Goal: Transaction & Acquisition: Subscribe to service/newsletter

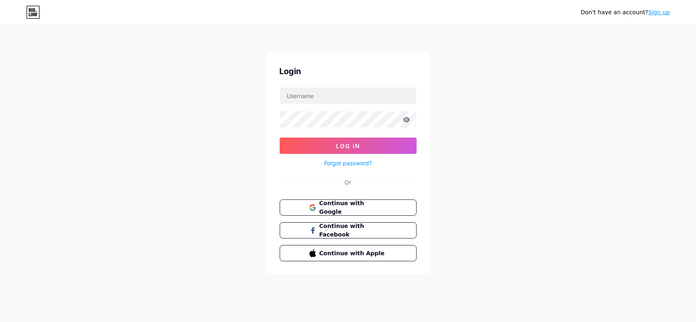
click at [662, 13] on link "Sign up" at bounding box center [659, 12] width 22 height 7
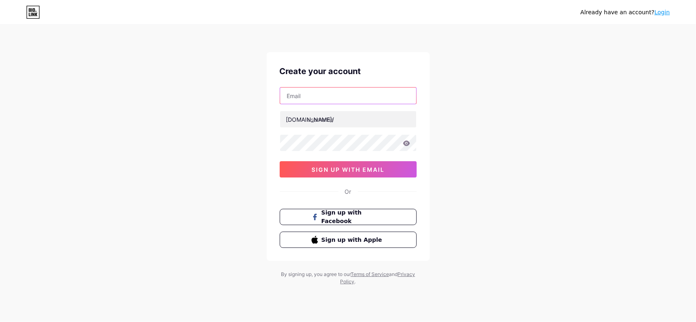
click at [320, 89] on input "text" at bounding box center [348, 96] width 136 height 16
click at [313, 91] on input "text" at bounding box center [348, 96] width 136 height 16
paste input "[EMAIL_ADDRESS][DOMAIN_NAME]"
type input "[EMAIL_ADDRESS][DOMAIN_NAME]"
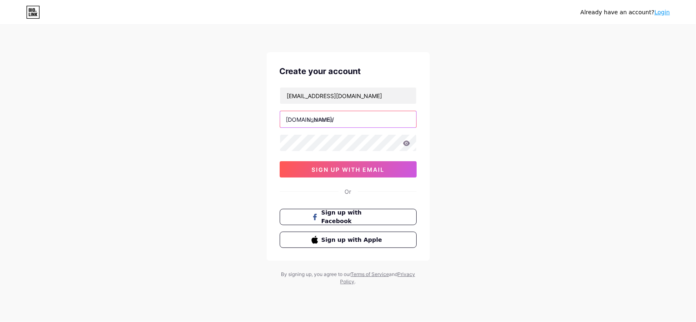
click at [342, 122] on input "text" at bounding box center [348, 119] width 136 height 16
type input "ikkumaani"
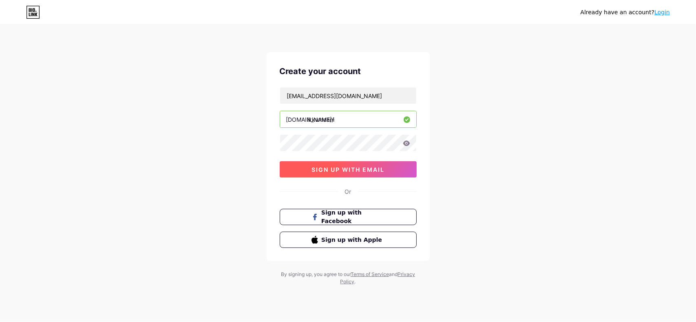
click at [395, 165] on button "sign up with email" at bounding box center [348, 169] width 137 height 16
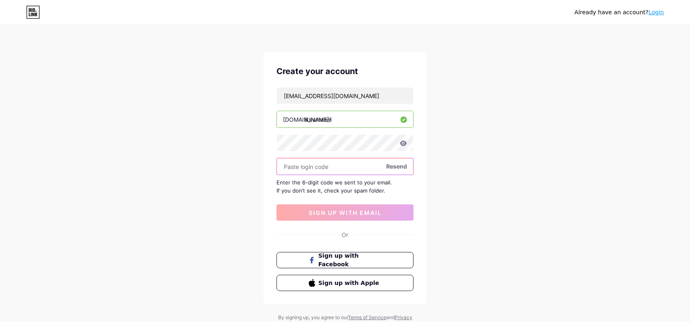
paste input "230112"
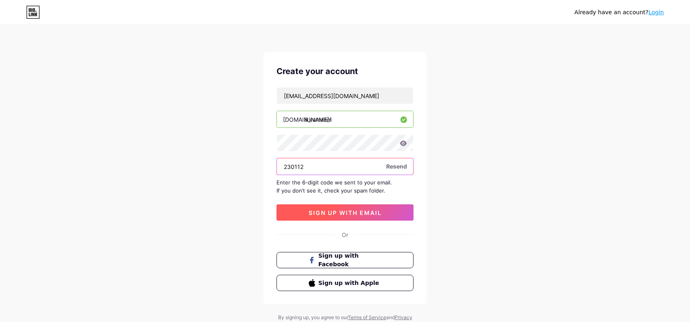
type input "230112"
click at [369, 213] on span "sign up with email" at bounding box center [345, 213] width 73 height 7
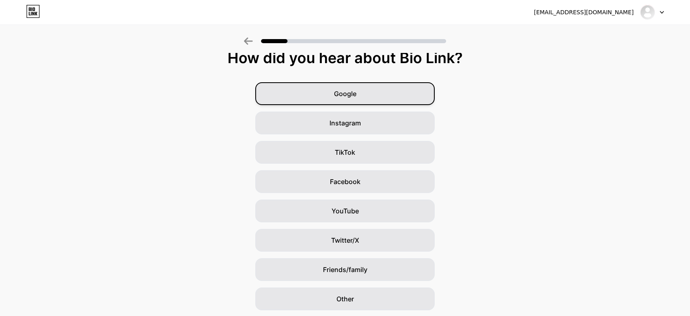
scroll to position [35, 0]
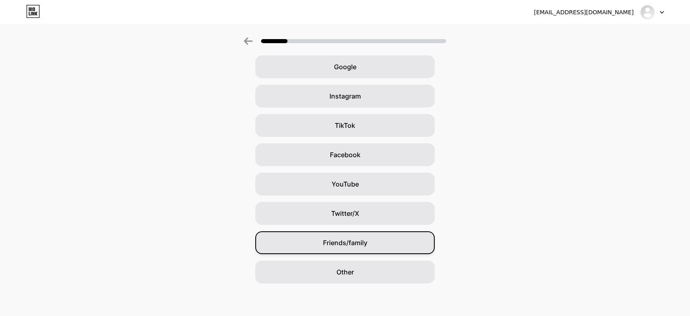
click at [355, 247] on span "Friends/family" at bounding box center [345, 243] width 44 height 10
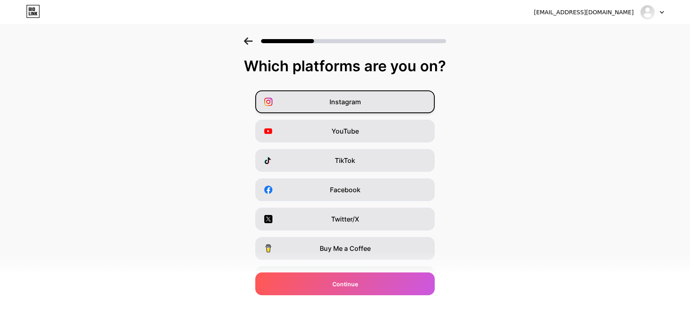
click at [372, 99] on div "Instagram" at bounding box center [344, 102] width 179 height 23
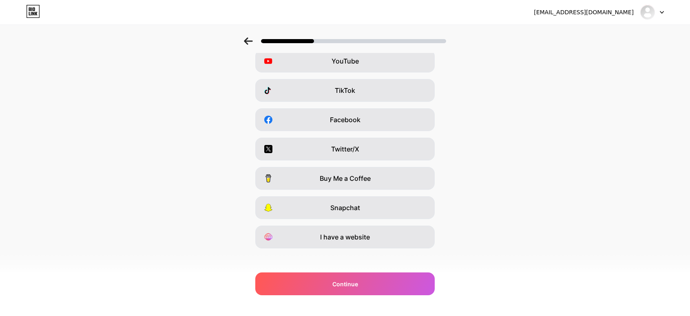
scroll to position [76, 0]
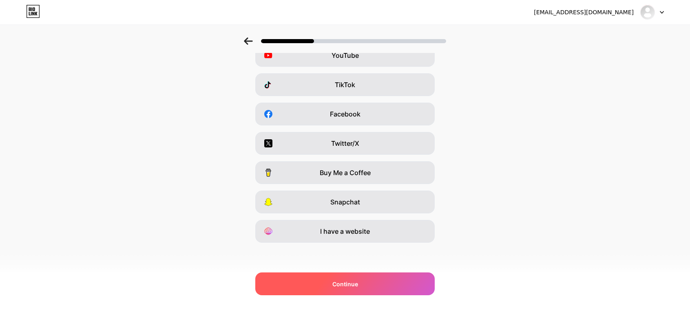
click at [358, 282] on span "Continue" at bounding box center [345, 284] width 26 height 9
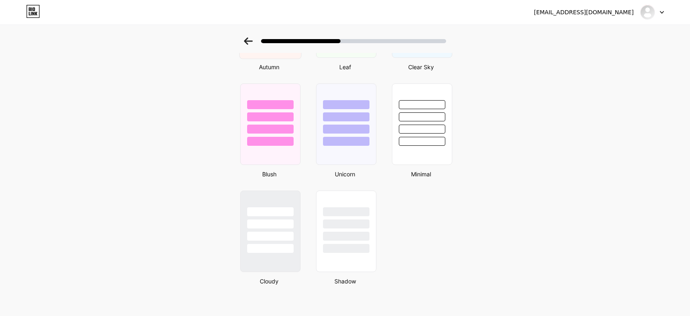
scroll to position [655, 0]
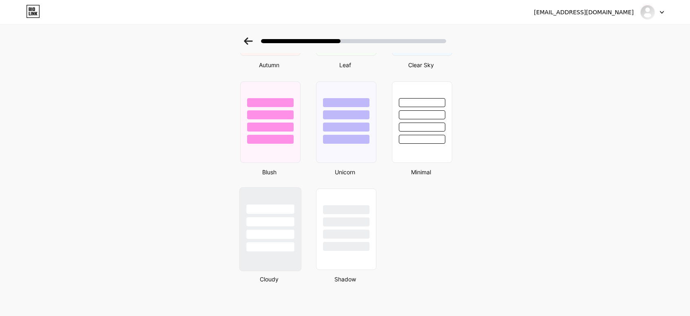
click at [279, 224] on div at bounding box center [270, 221] width 48 height 9
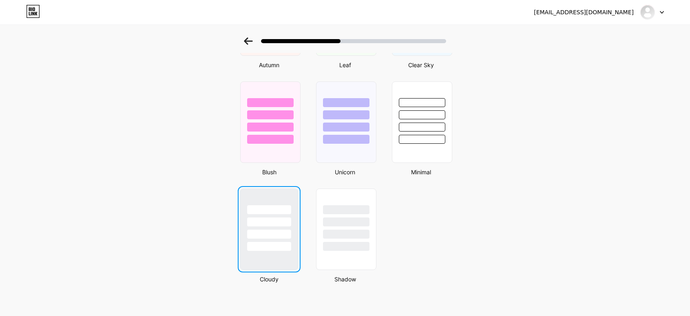
scroll to position [0, 0]
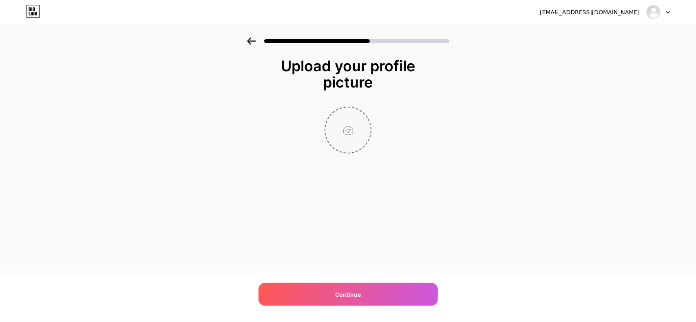
click at [349, 130] on input "file" at bounding box center [347, 130] width 45 height 45
type input "C:\fakepath\ikkumaani temp logo.png"
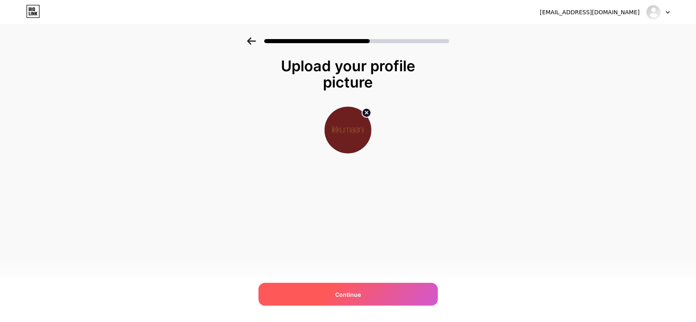
click at [366, 300] on div "Continue" at bounding box center [347, 294] width 179 height 23
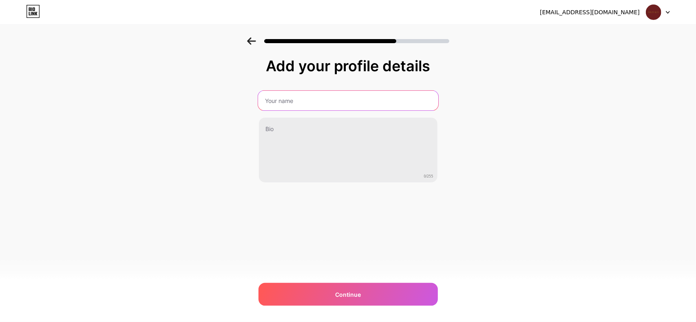
click at [308, 100] on input "text" at bounding box center [348, 101] width 180 height 20
type input "Ikkumaani"
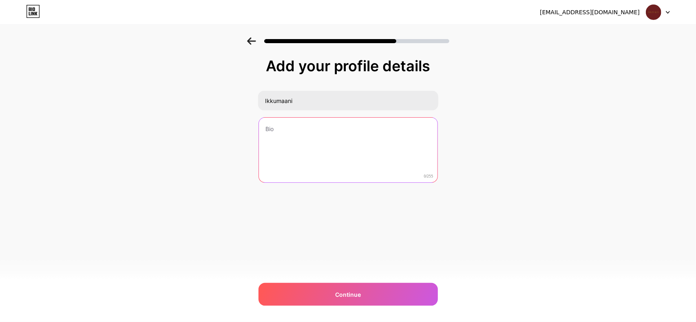
click at [315, 149] on textarea at bounding box center [348, 151] width 179 height 66
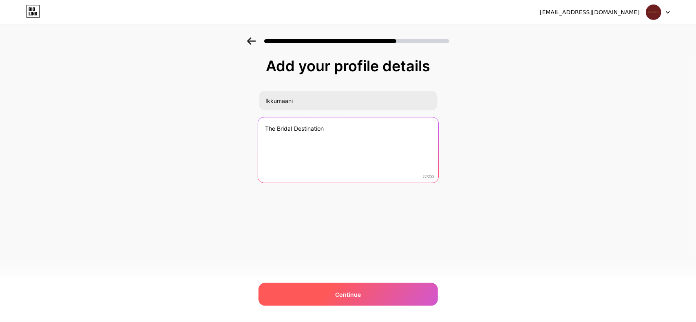
type textarea "The Bridal Destination"
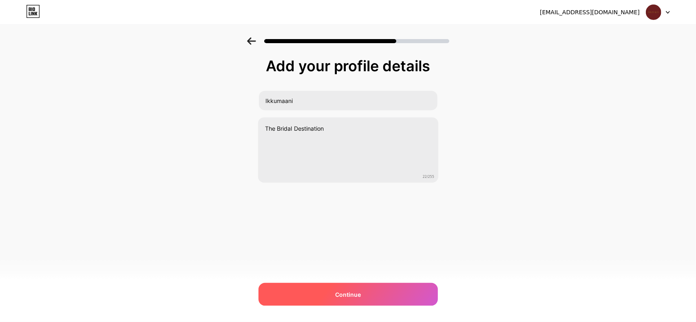
click at [375, 304] on div "Continue" at bounding box center [347, 294] width 179 height 23
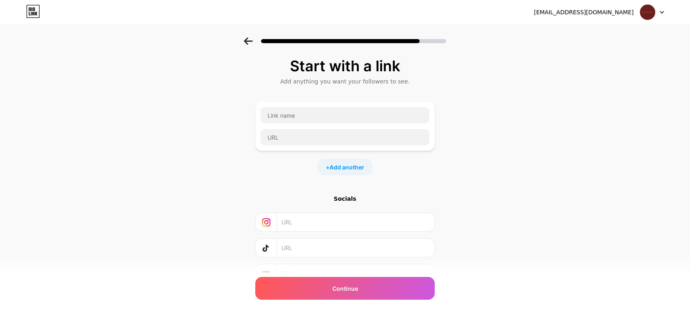
click at [299, 224] on input "text" at bounding box center [355, 222] width 148 height 18
click at [306, 111] on input "text" at bounding box center [345, 115] width 169 height 16
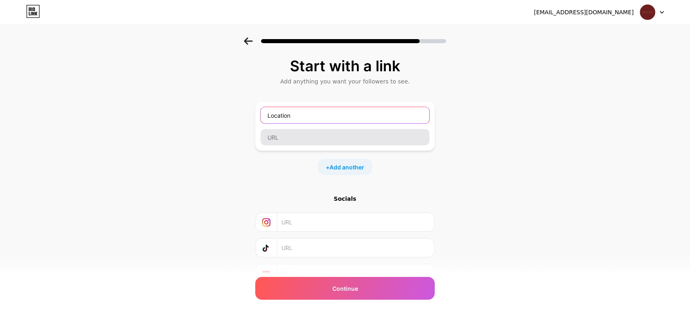
type input "Location"
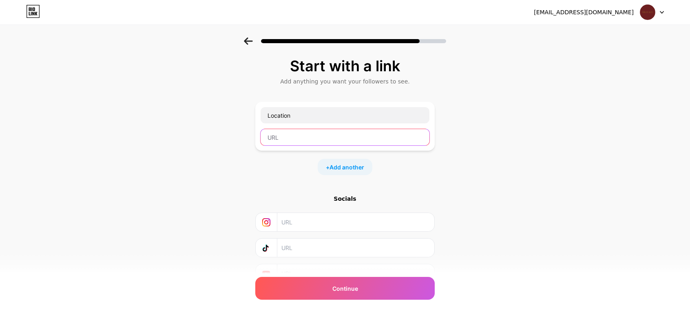
click at [306, 136] on input "text" at bounding box center [345, 137] width 169 height 16
paste input "https://share.google/D1tnE9w2vu4UlBoTs"
type input "https://share.google/D1tnE9w2vu4UlBoTs"
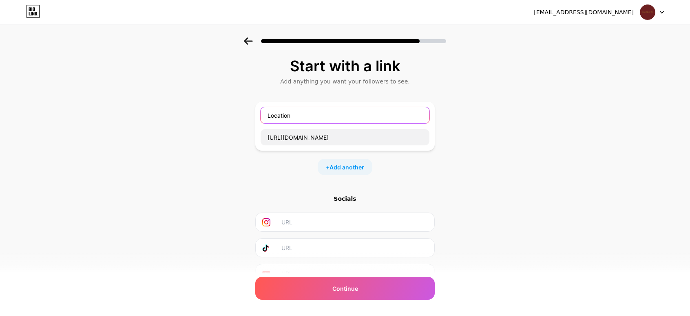
click at [300, 116] on input "Location" at bounding box center [345, 115] width 169 height 16
type input "Store Location"
click at [364, 168] on span "Add another" at bounding box center [346, 167] width 35 height 9
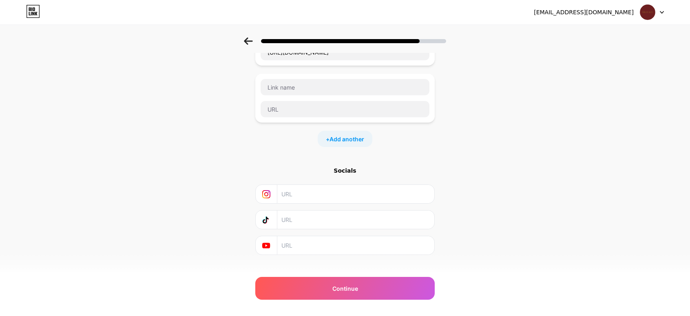
scroll to position [95, 0]
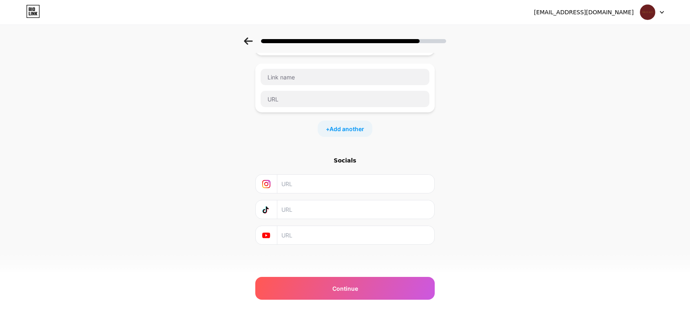
click at [312, 187] on input "text" at bounding box center [355, 184] width 148 height 18
click at [312, 181] on input "text" at bounding box center [355, 184] width 148 height 18
paste input "https://www.instagram.com/ikkumaani_bridal/"
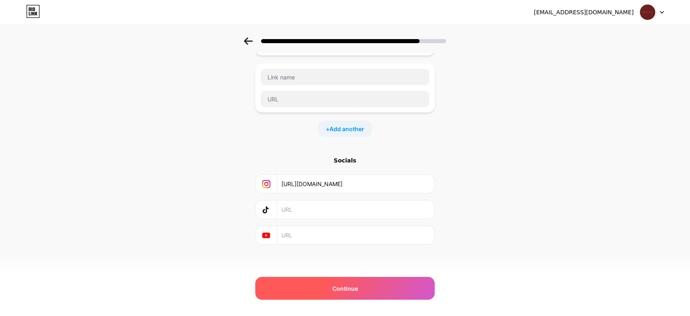
type input "https://www.instagram.com/ikkumaani_bridal/"
click at [351, 280] on div "Continue" at bounding box center [344, 288] width 179 height 23
click at [355, 293] on span "Continue" at bounding box center [345, 289] width 26 height 9
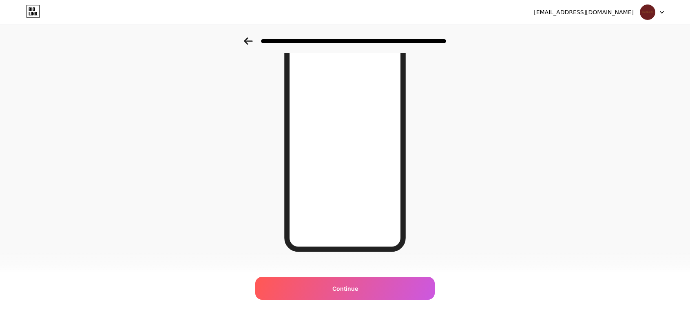
scroll to position [93, 0]
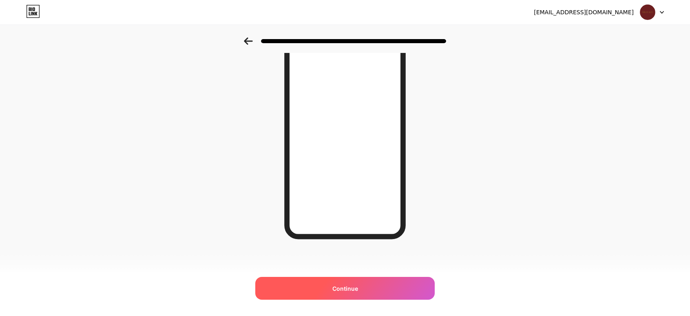
click at [372, 292] on div "Continue" at bounding box center [344, 288] width 179 height 23
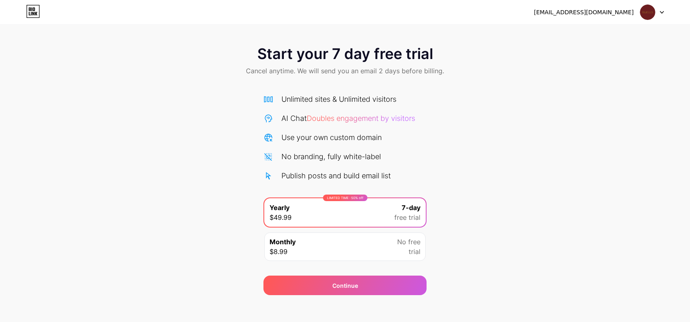
click at [379, 247] on div "Monthly $8.99 No free trial" at bounding box center [344, 247] width 161 height 29
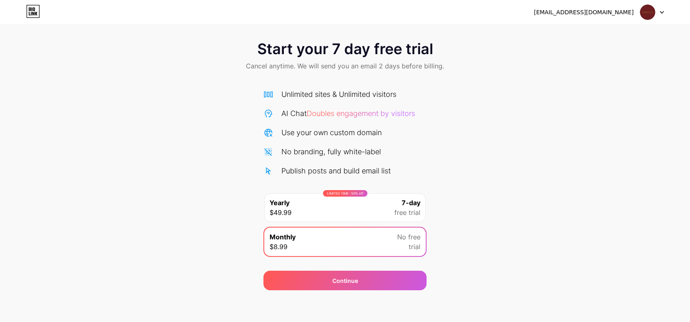
scroll to position [5, 0]
click at [664, 11] on div "info.ikkumaani@gmail.com Logout" at bounding box center [345, 12] width 690 height 15
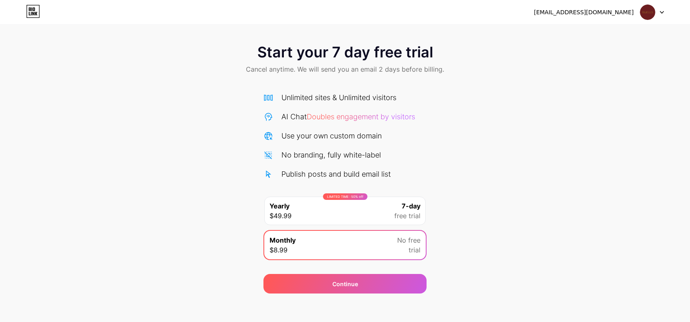
scroll to position [0, 0]
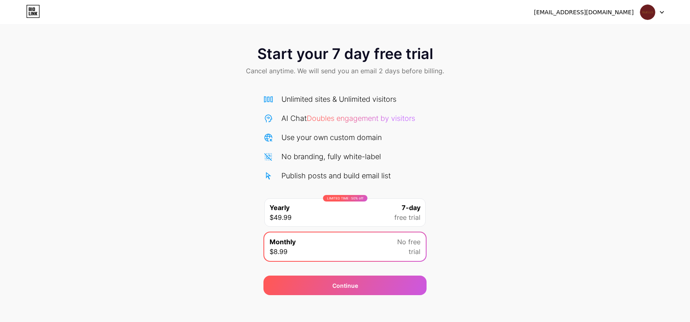
click at [660, 13] on div at bounding box center [652, 12] width 24 height 15
click at [414, 137] on div "Use your own custom domain" at bounding box center [344, 137] width 163 height 11
click at [35, 5] on icon at bounding box center [33, 11] width 13 height 13
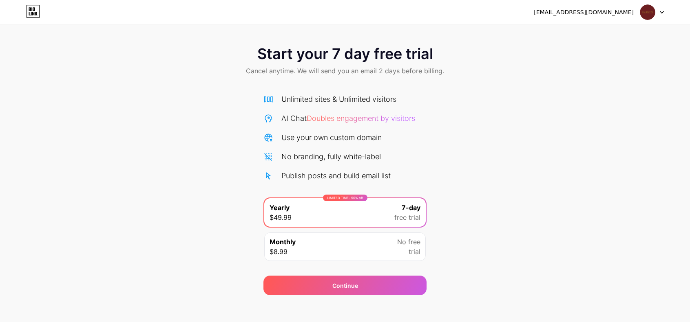
click at [378, 251] on div "Monthly $8.99 No free trial" at bounding box center [344, 247] width 161 height 29
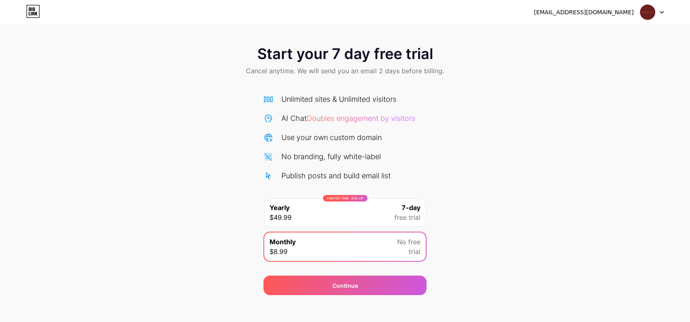
click at [373, 299] on div "info.ikkumaani@gmail.com Logout Link Copied Start your 7 day free trial Cancel …" at bounding box center [345, 164] width 690 height 328
click at [387, 216] on div "LIMITED TIME : 50% off Yearly $49.99 7-day free trial" at bounding box center [344, 213] width 161 height 29
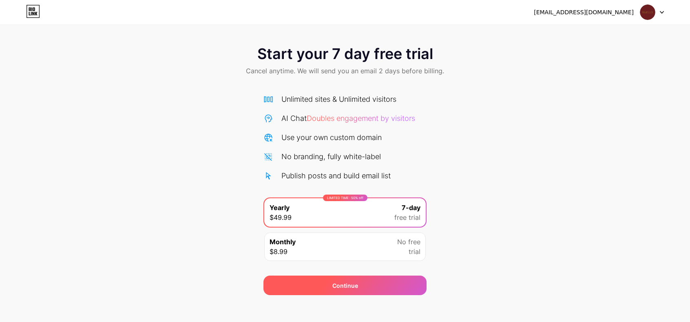
click at [367, 287] on div "Continue" at bounding box center [344, 286] width 163 height 20
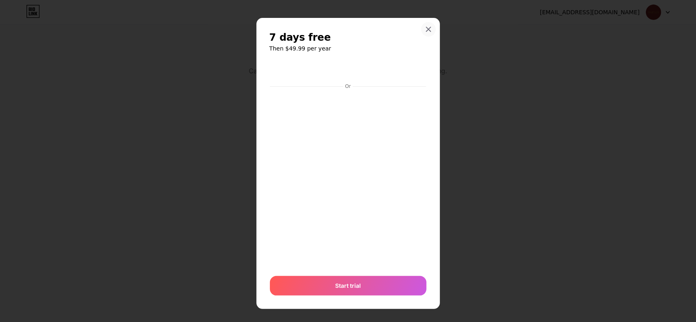
click at [421, 30] on div at bounding box center [428, 29] width 15 height 15
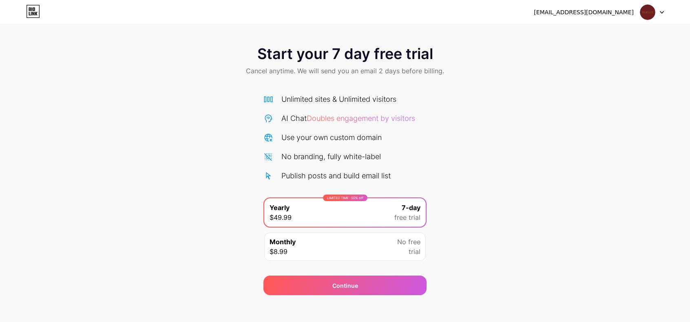
click at [662, 15] on div at bounding box center [652, 12] width 24 height 15
click at [37, 13] on icon at bounding box center [33, 11] width 14 height 13
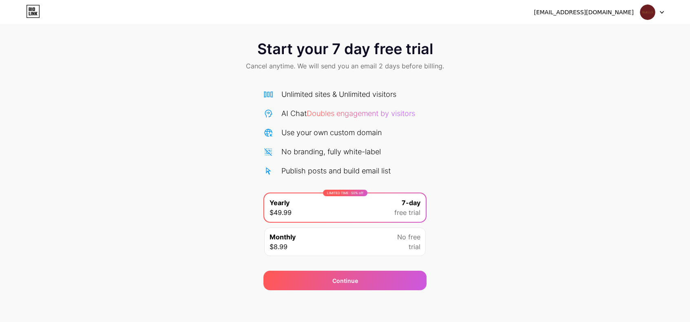
scroll to position [5, 0]
click at [663, 10] on div at bounding box center [652, 12] width 24 height 15
click at [593, 13] on div "[EMAIL_ADDRESS][DOMAIN_NAME]" at bounding box center [584, 12] width 100 height 9
click at [354, 243] on div "Monthly $8.99 No free trial" at bounding box center [344, 242] width 161 height 29
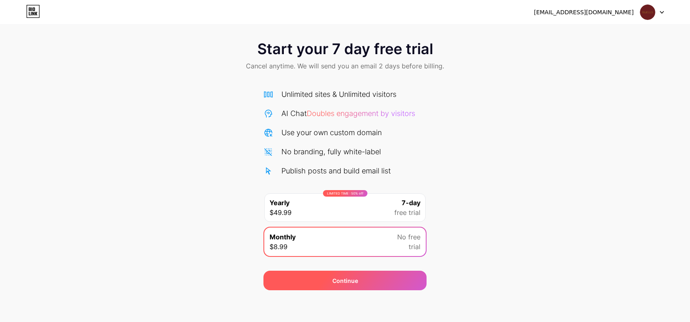
click at [353, 278] on div "Continue" at bounding box center [345, 281] width 26 height 9
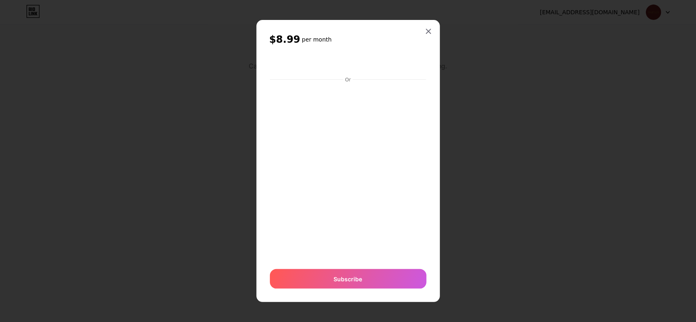
click at [422, 38] on h2 "$8.99 per month" at bounding box center [347, 39] width 157 height 13
click at [427, 31] on icon at bounding box center [428, 31] width 7 height 7
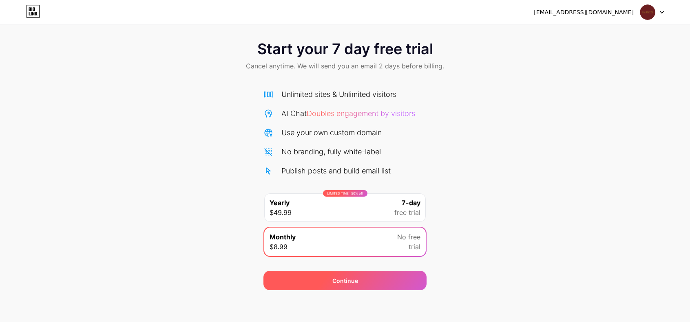
click at [348, 287] on div "Continue" at bounding box center [344, 281] width 163 height 20
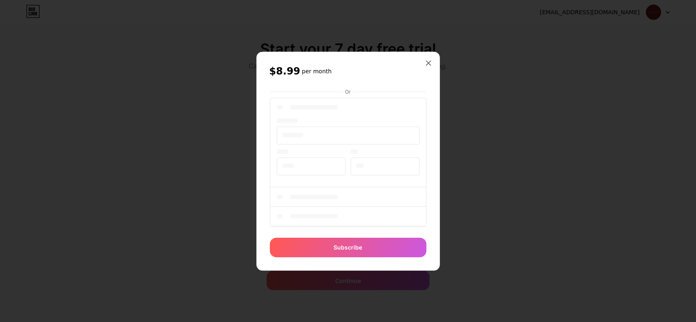
click at [660, 13] on div at bounding box center [348, 161] width 696 height 322
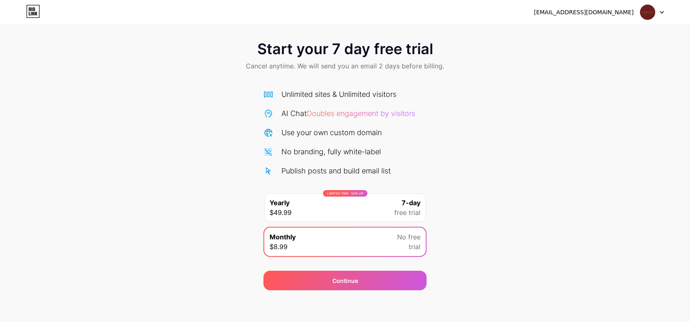
click at [32, 9] on icon at bounding box center [31, 9] width 1 height 4
click at [360, 244] on div "Monthly $8.99 No free trial" at bounding box center [344, 242] width 161 height 29
click at [366, 172] on div "Publish posts and build email list" at bounding box center [335, 171] width 109 height 11
drag, startPoint x: 366, startPoint y: 172, endPoint x: 363, endPoint y: 154, distance: 18.2
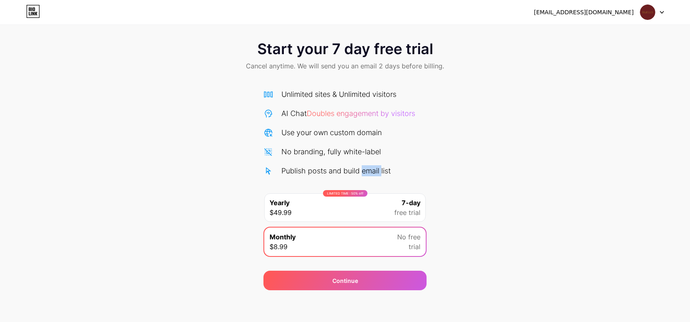
click at [366, 171] on div "Publish posts and build email list" at bounding box center [335, 171] width 109 height 11
click at [363, 154] on div "No branding, fully white-label" at bounding box center [330, 151] width 99 height 11
click at [355, 208] on div "LIMITED TIME : 50% off Yearly $49.99 7-day free trial" at bounding box center [344, 208] width 161 height 29
click at [658, 15] on div at bounding box center [652, 12] width 24 height 15
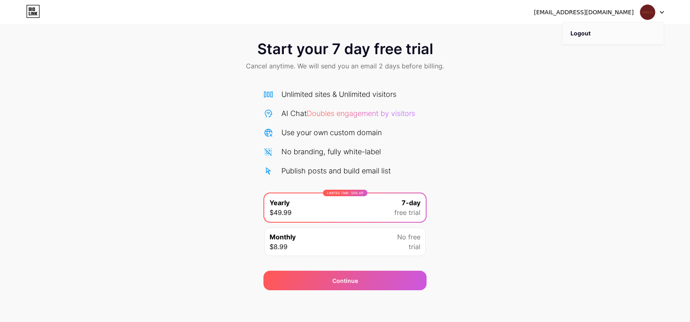
click at [605, 26] on li "Logout" at bounding box center [612, 33] width 101 height 22
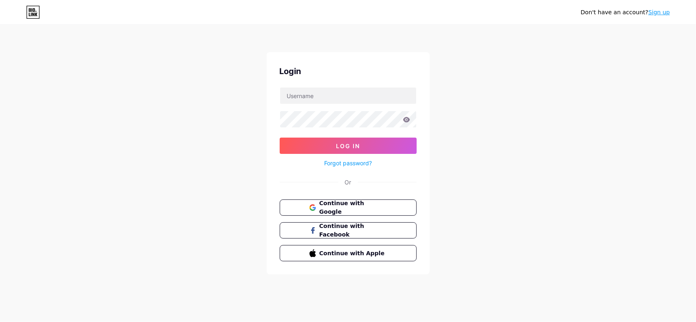
type input "[EMAIL_ADDRESS][DOMAIN_NAME]"
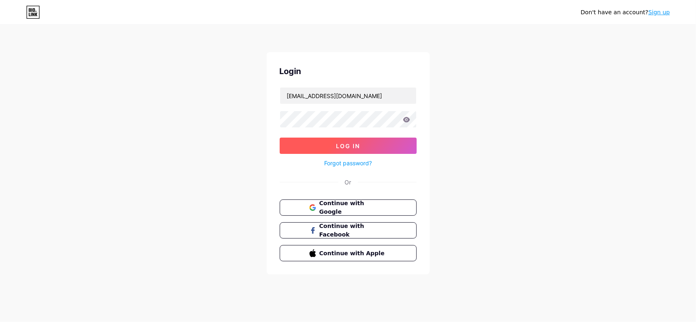
click at [373, 146] on button "Log In" at bounding box center [348, 146] width 137 height 16
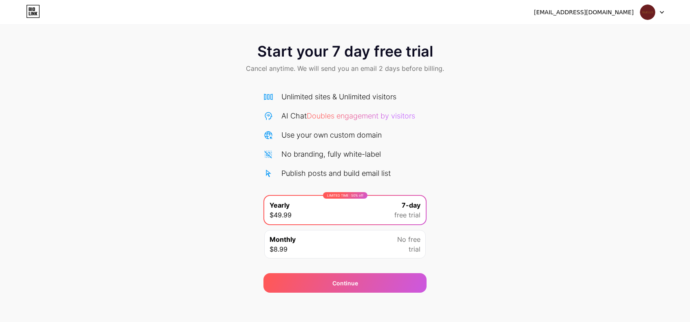
scroll to position [5, 0]
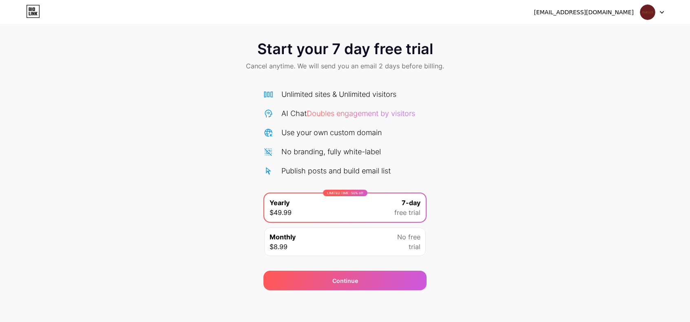
click at [345, 240] on div "Monthly $8.99 No free trial" at bounding box center [344, 242] width 161 height 29
click at [26, 15] on icon at bounding box center [33, 11] width 14 height 13
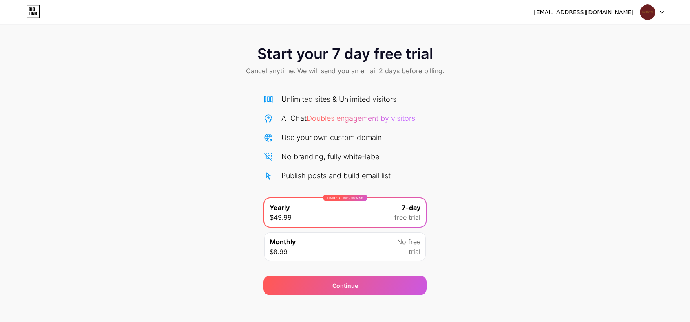
click at [656, 13] on div at bounding box center [652, 12] width 24 height 15
click at [598, 35] on li "Logout" at bounding box center [612, 33] width 101 height 22
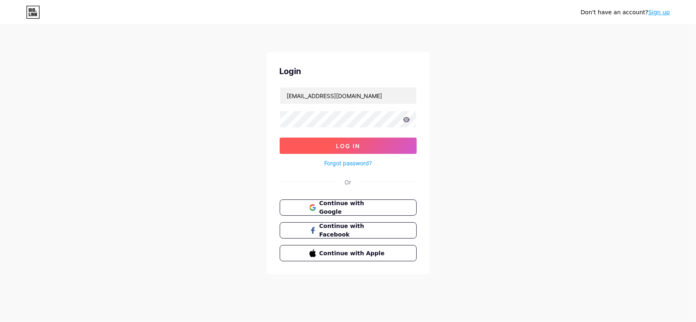
click at [356, 146] on span "Log In" at bounding box center [348, 146] width 24 height 7
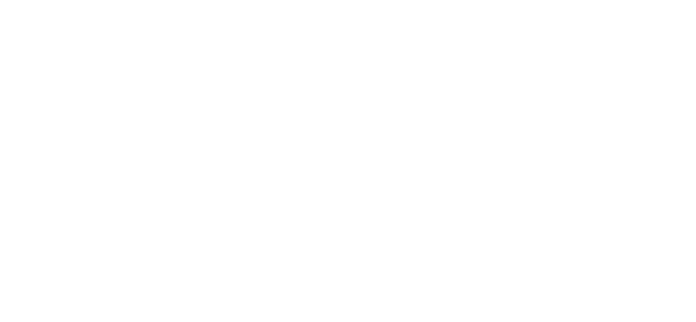
click at [395, 0] on html at bounding box center [348, 0] width 696 height 0
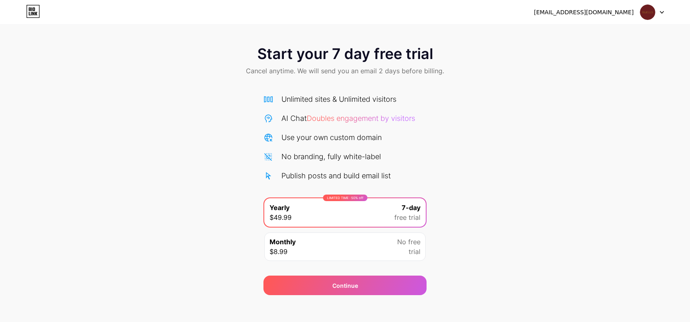
click at [33, 12] on icon at bounding box center [33, 11] width 14 height 13
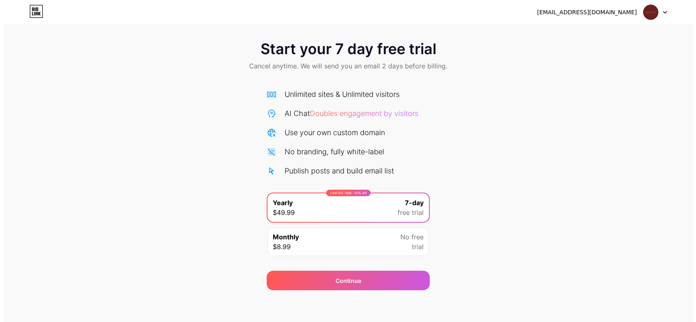
scroll to position [5, 0]
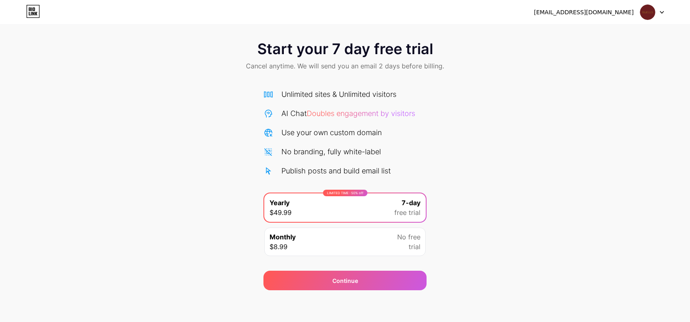
click at [367, 208] on div "LIMITED TIME : 50% off Yearly $49.99 7-day free trial" at bounding box center [344, 208] width 161 height 29
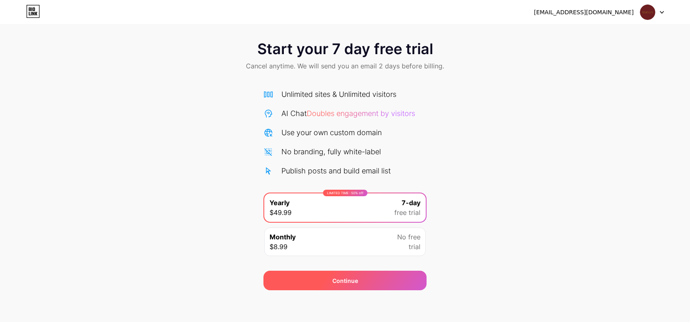
click at [351, 278] on div "Continue" at bounding box center [345, 281] width 26 height 9
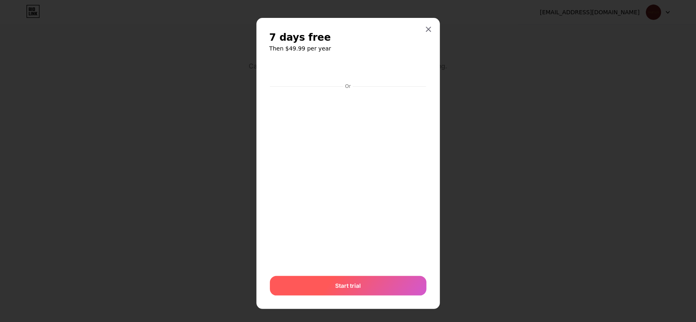
scroll to position [4, 0]
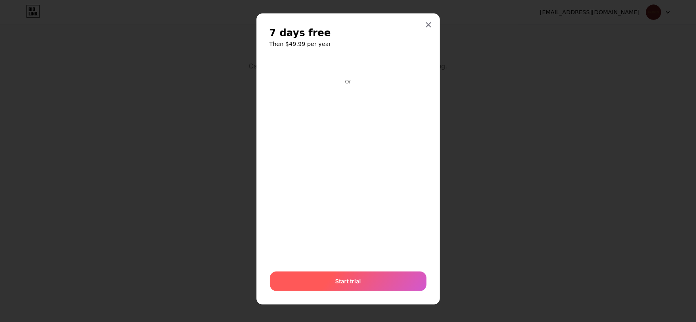
click at [344, 280] on span "Start trial" at bounding box center [348, 281] width 26 height 9
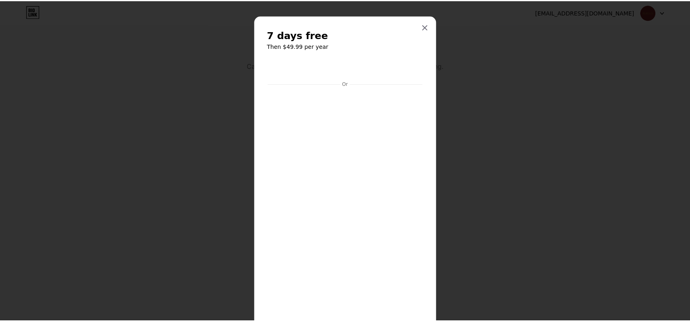
scroll to position [0, 0]
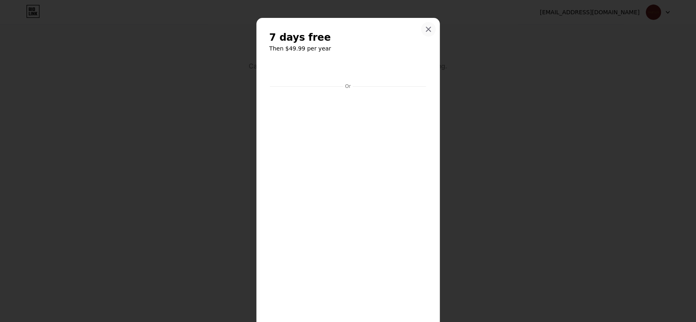
click at [427, 30] on icon at bounding box center [428, 29] width 7 height 7
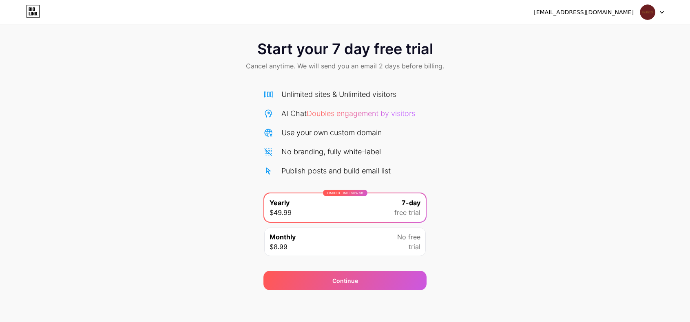
click at [659, 12] on div at bounding box center [652, 12] width 24 height 15
click at [624, 11] on div "[EMAIL_ADDRESS][DOMAIN_NAME]" at bounding box center [584, 12] width 100 height 9
click at [572, 5] on div "[EMAIL_ADDRESS][DOMAIN_NAME]" at bounding box center [599, 12] width 130 height 15
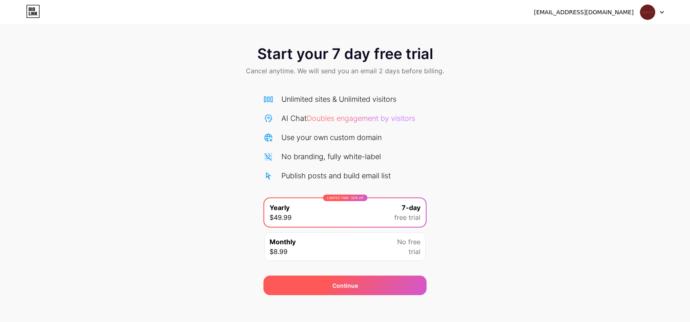
click at [342, 287] on div "Continue" at bounding box center [345, 286] width 26 height 9
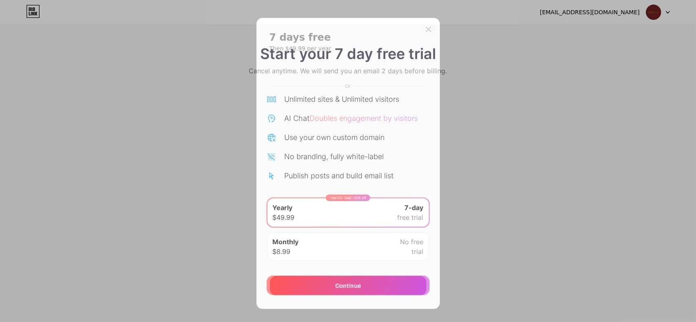
click at [427, 31] on icon at bounding box center [428, 29] width 4 height 4
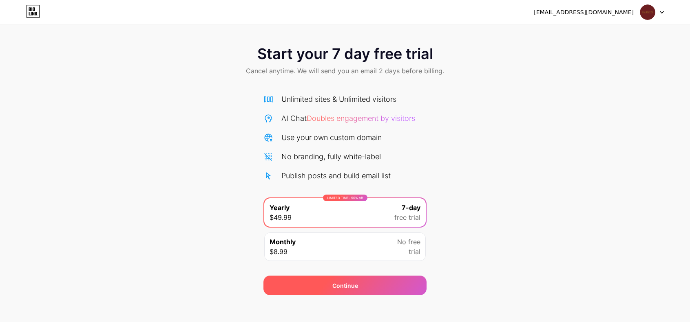
click at [388, 287] on div "Continue" at bounding box center [344, 286] width 163 height 20
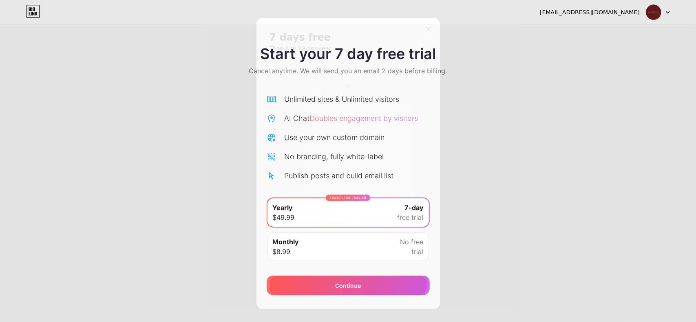
click at [344, 288] on span "Start trial" at bounding box center [348, 286] width 26 height 9
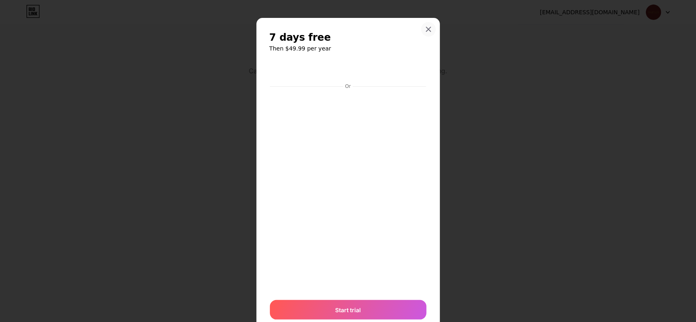
click at [424, 33] on div at bounding box center [428, 29] width 15 height 15
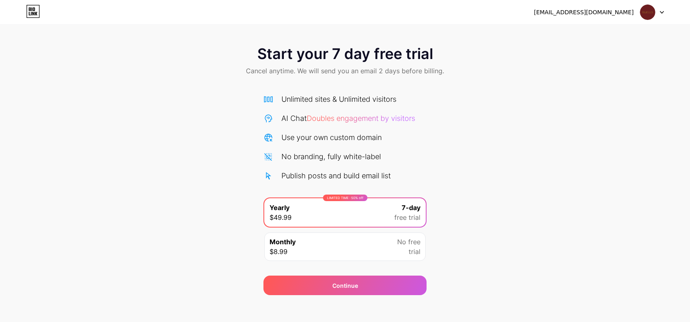
click at [34, 15] on icon at bounding box center [33, 11] width 14 height 13
click at [658, 15] on div at bounding box center [652, 12] width 24 height 15
click at [26, 4] on div "info.ikkumaani@gmail.com Logout" at bounding box center [345, 12] width 690 height 24
click at [29, 13] on icon at bounding box center [30, 14] width 2 height 4
click at [197, 243] on div "Start your 7 day free trial Cancel anytime. We will send you an email 2 days be…" at bounding box center [345, 167] width 690 height 258
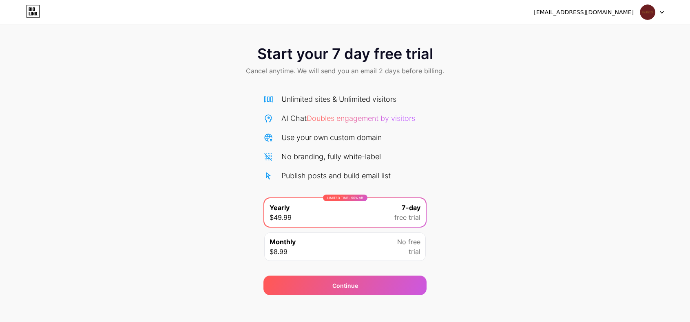
click at [659, 13] on div at bounding box center [652, 12] width 24 height 15
click at [620, 31] on li "Logout" at bounding box center [612, 33] width 101 height 22
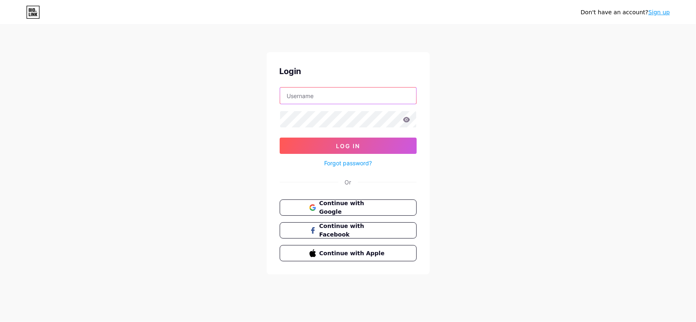
type input "[EMAIL_ADDRESS][DOMAIN_NAME]"
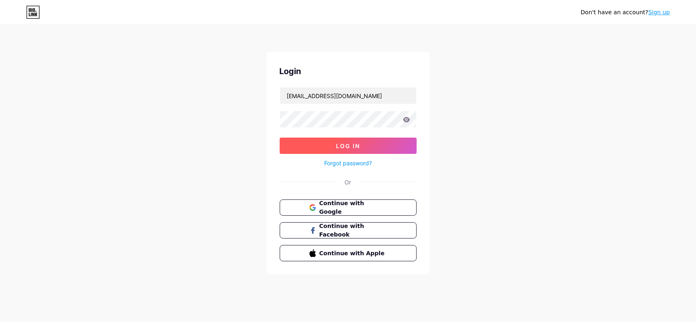
click at [356, 143] on span "Log In" at bounding box center [348, 146] width 24 height 7
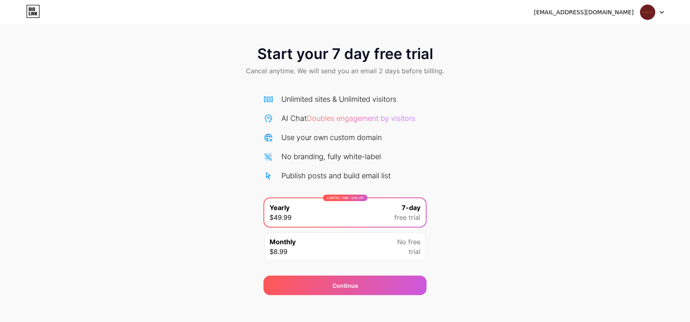
click at [31, 9] on icon at bounding box center [31, 9] width 1 height 4
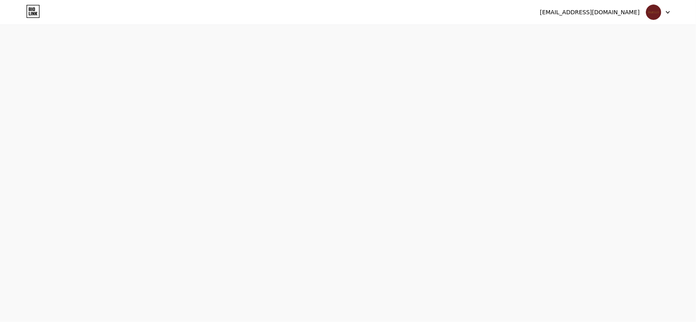
click at [31, 9] on icon at bounding box center [31, 9] width 1 height 4
click at [31, 9] on html "info.ikkumaani@gmail.com Logout Link Copied Start your 7 day free trial Cancel …" at bounding box center [348, 161] width 696 height 322
click at [31, 0] on html at bounding box center [348, 0] width 696 height 0
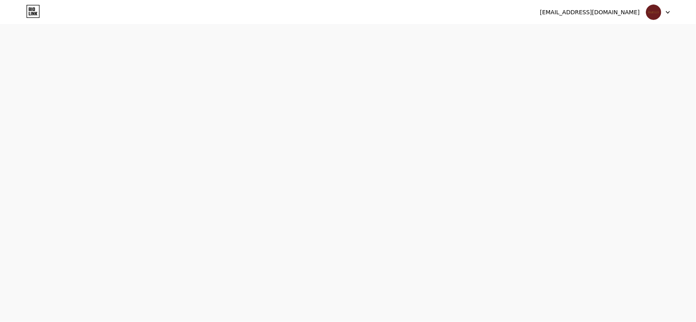
click at [31, 9] on icon at bounding box center [31, 9] width 1 height 4
click at [31, 0] on html at bounding box center [348, 0] width 696 height 0
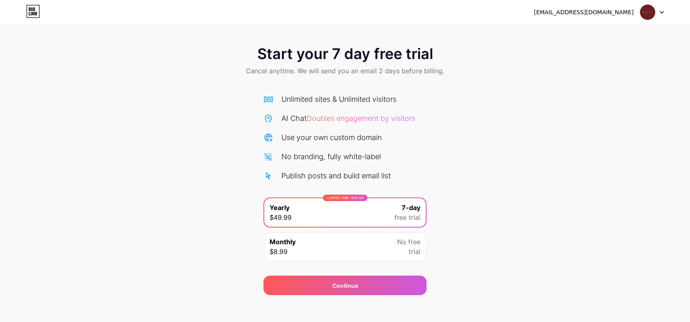
click at [660, 8] on div at bounding box center [652, 12] width 24 height 15
click at [661, 11] on icon at bounding box center [662, 12] width 4 height 3
